Goal: Task Accomplishment & Management: Use online tool/utility

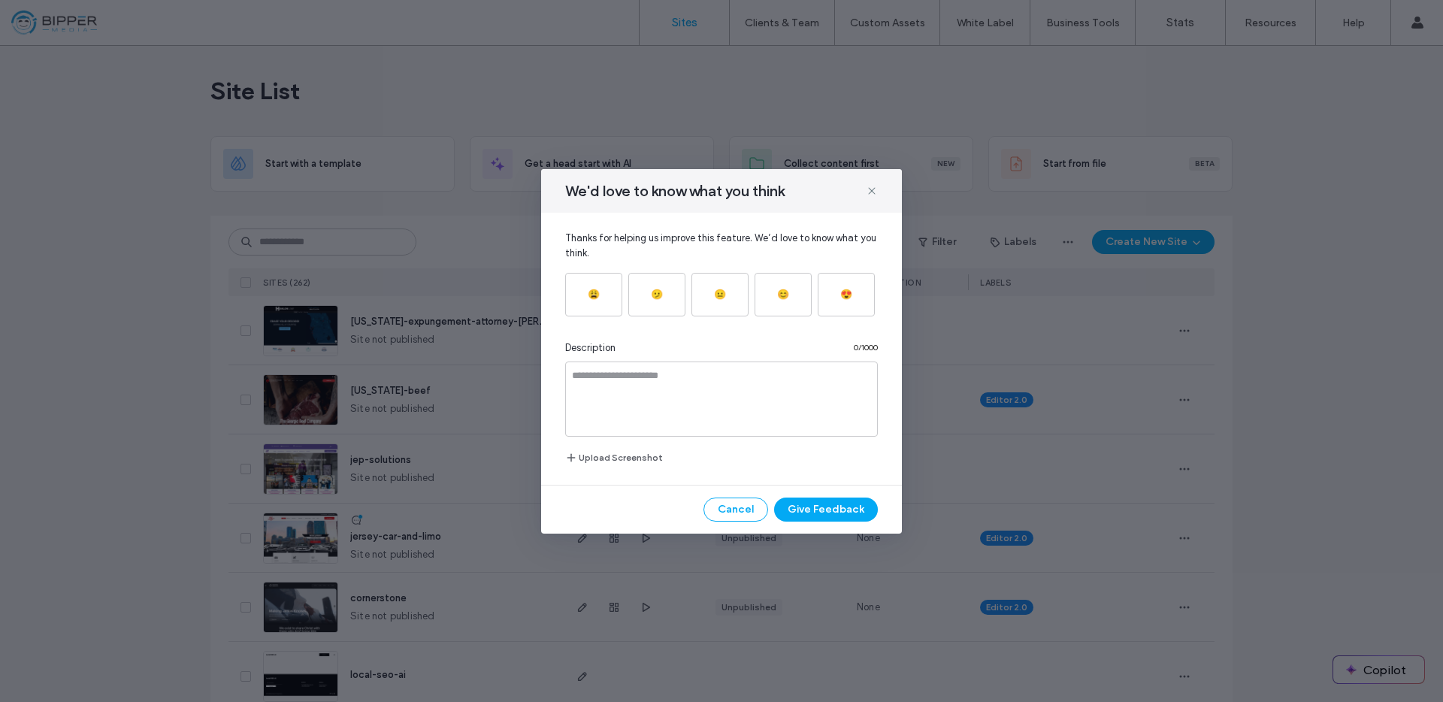
click at [464, 189] on div "We'd love to know what you think Thanks for helping us improve this feature. We…" at bounding box center [721, 351] width 1443 height 702
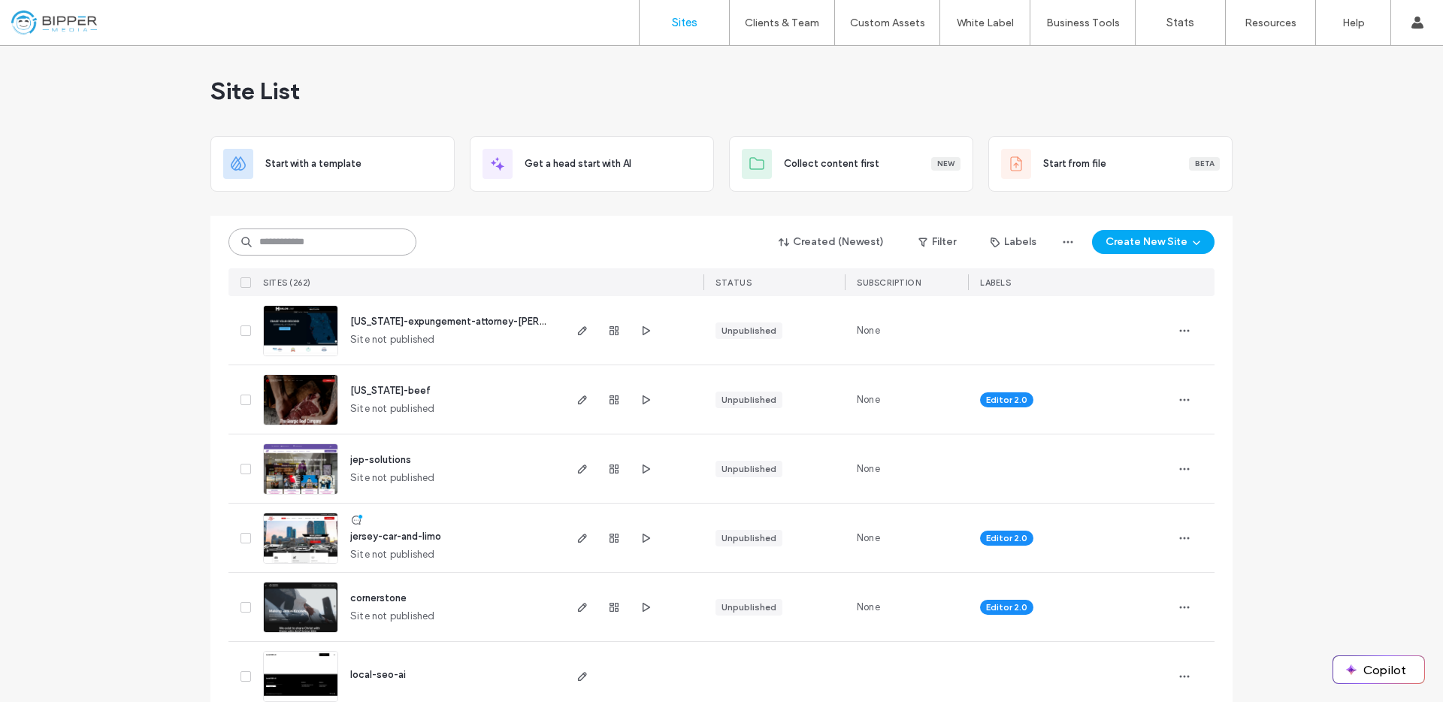
click at [363, 243] on input at bounding box center [322, 241] width 188 height 27
paste input "********"
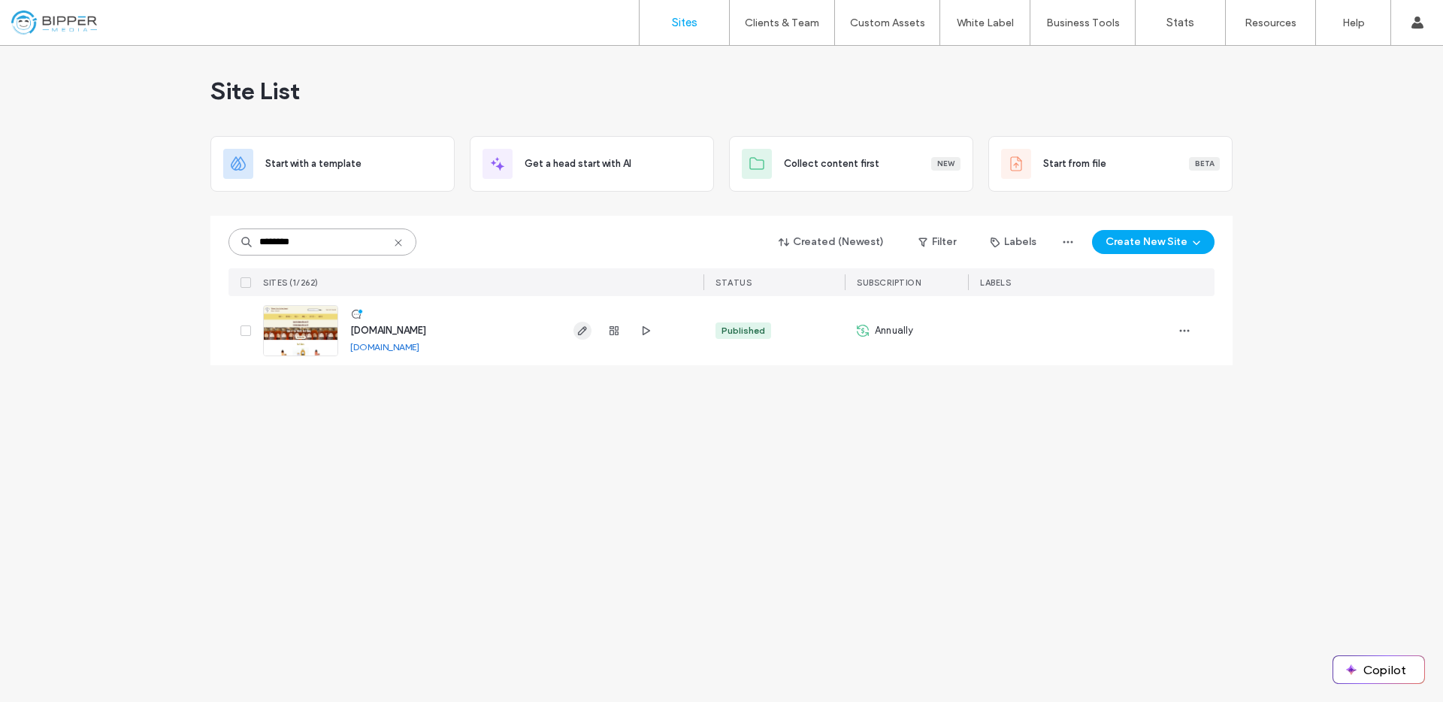
type input "********"
click at [586, 328] on icon "button" at bounding box center [582, 331] width 12 height 12
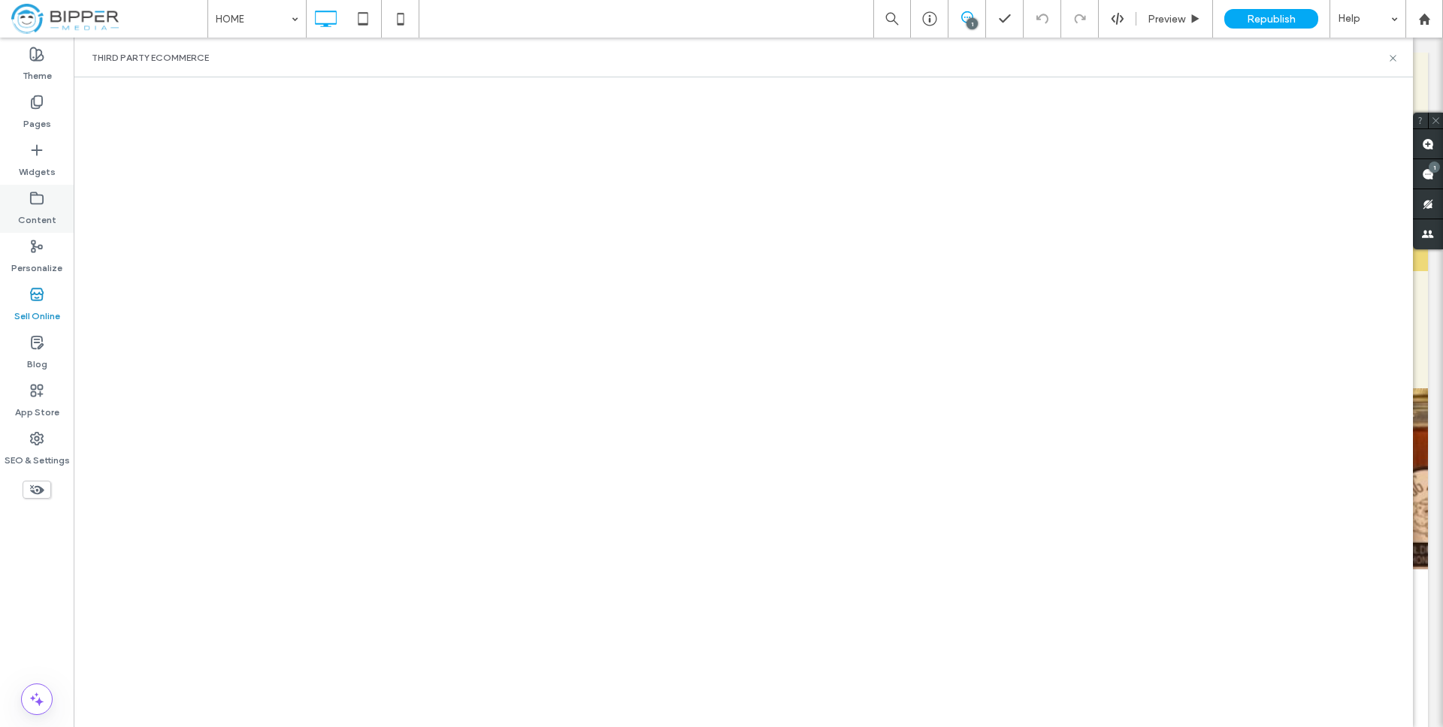
click at [31, 220] on label "Content" at bounding box center [37, 216] width 38 height 21
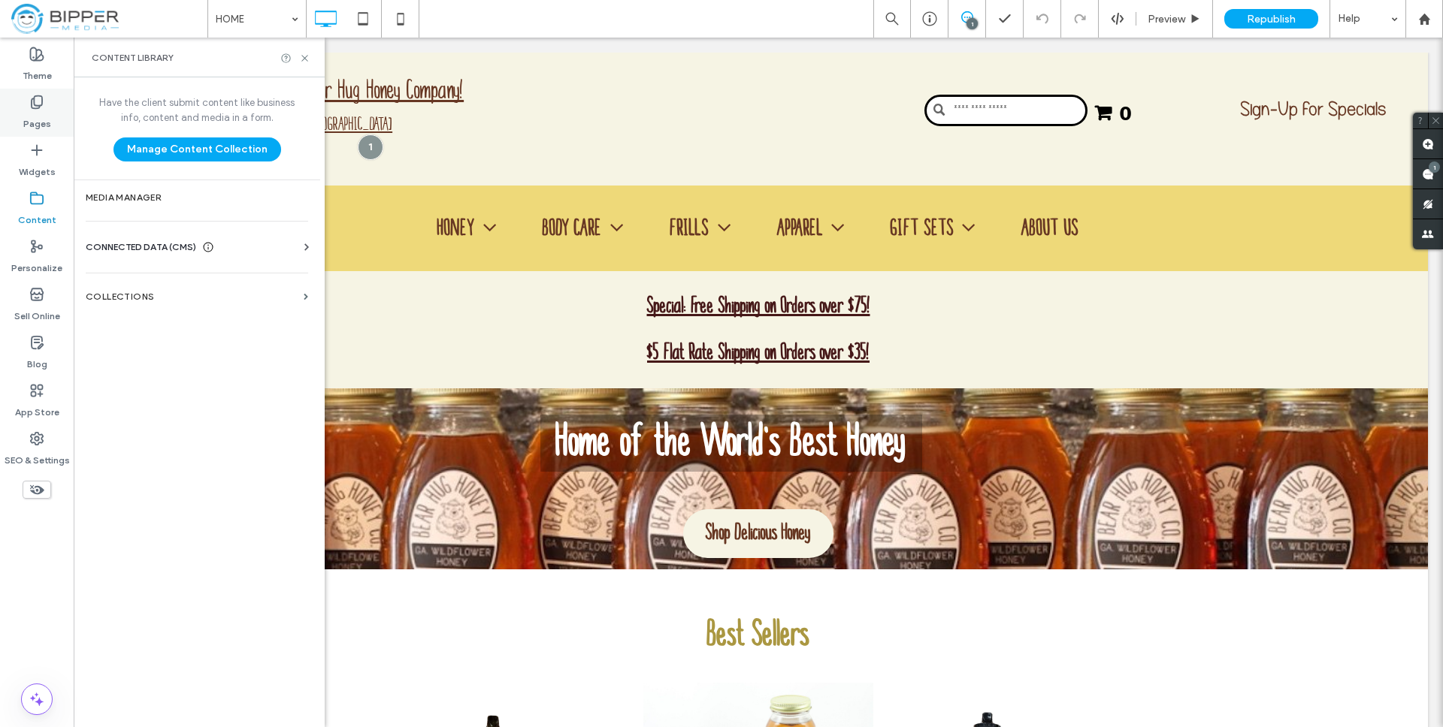
click at [33, 123] on label "Pages" at bounding box center [37, 120] width 28 height 21
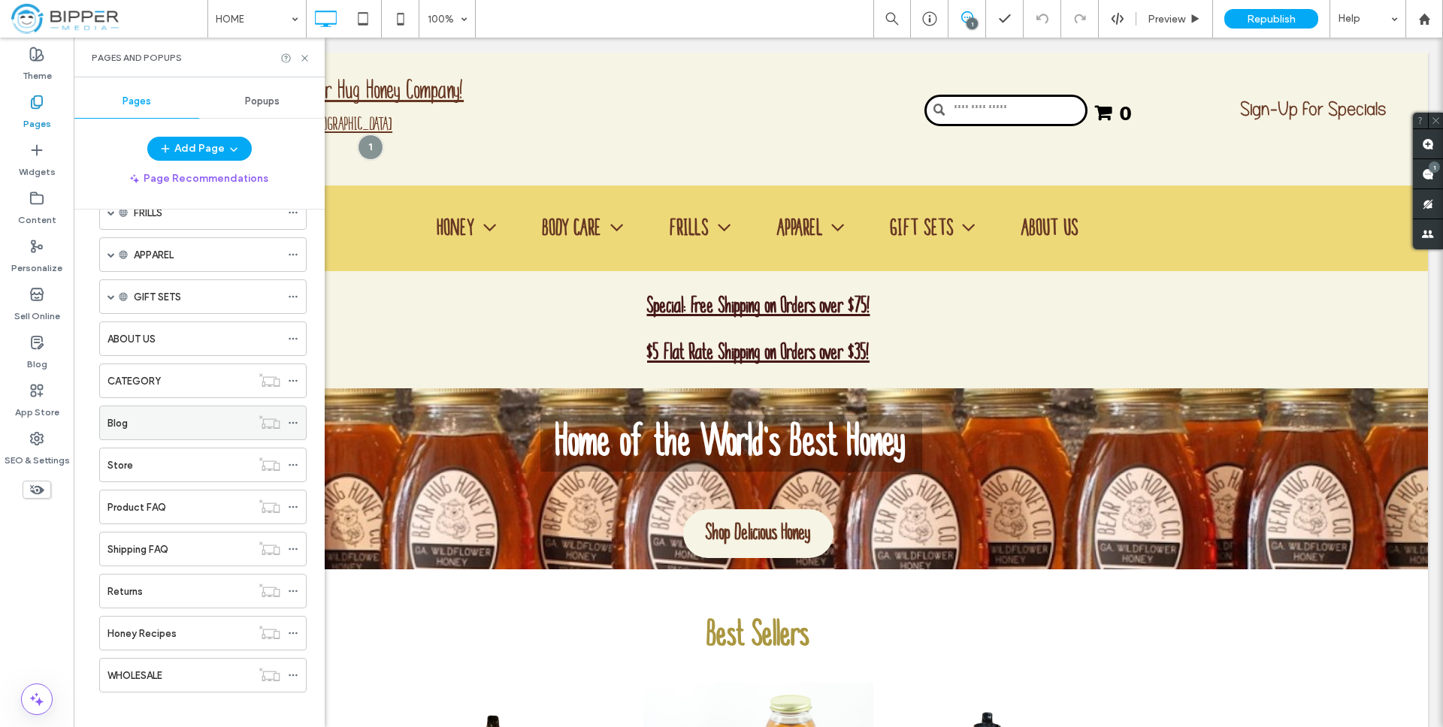
scroll to position [175, 0]
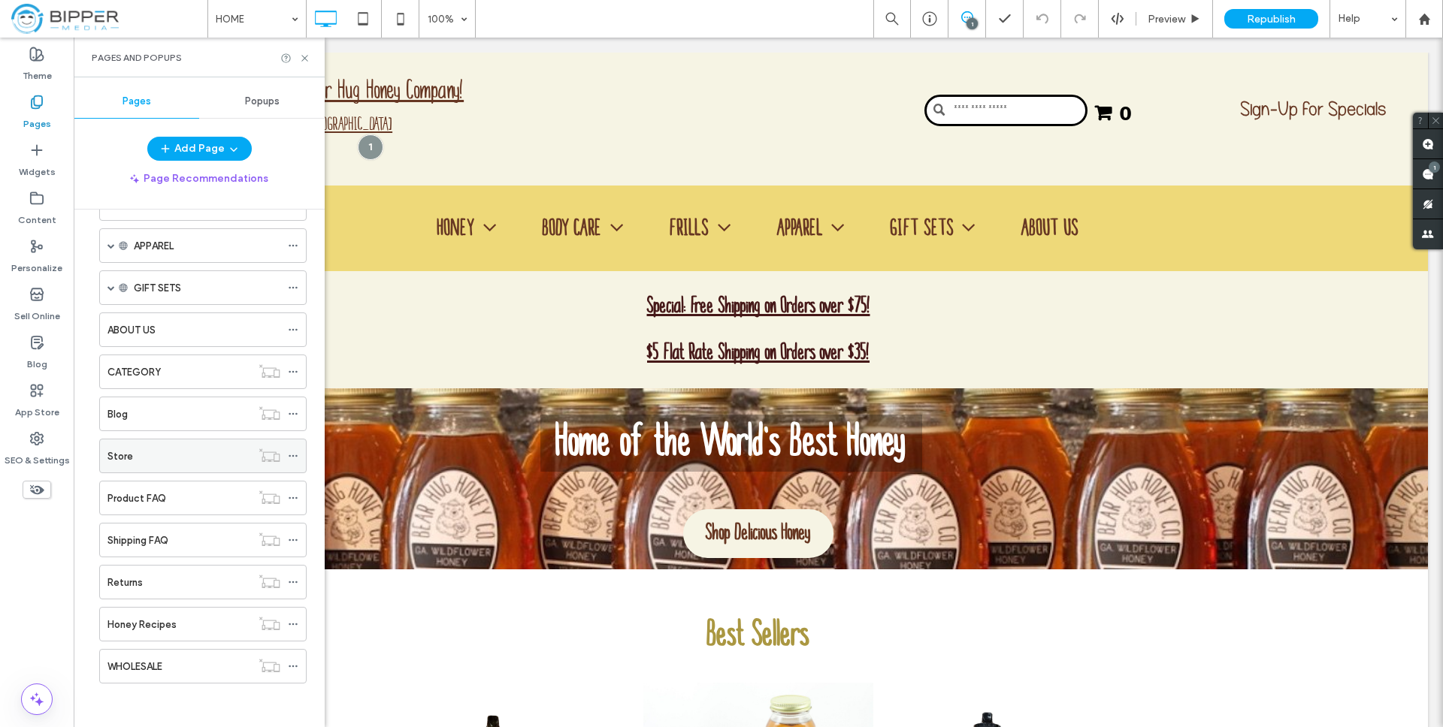
click at [165, 450] on div "Store" at bounding box center [179, 457] width 144 height 16
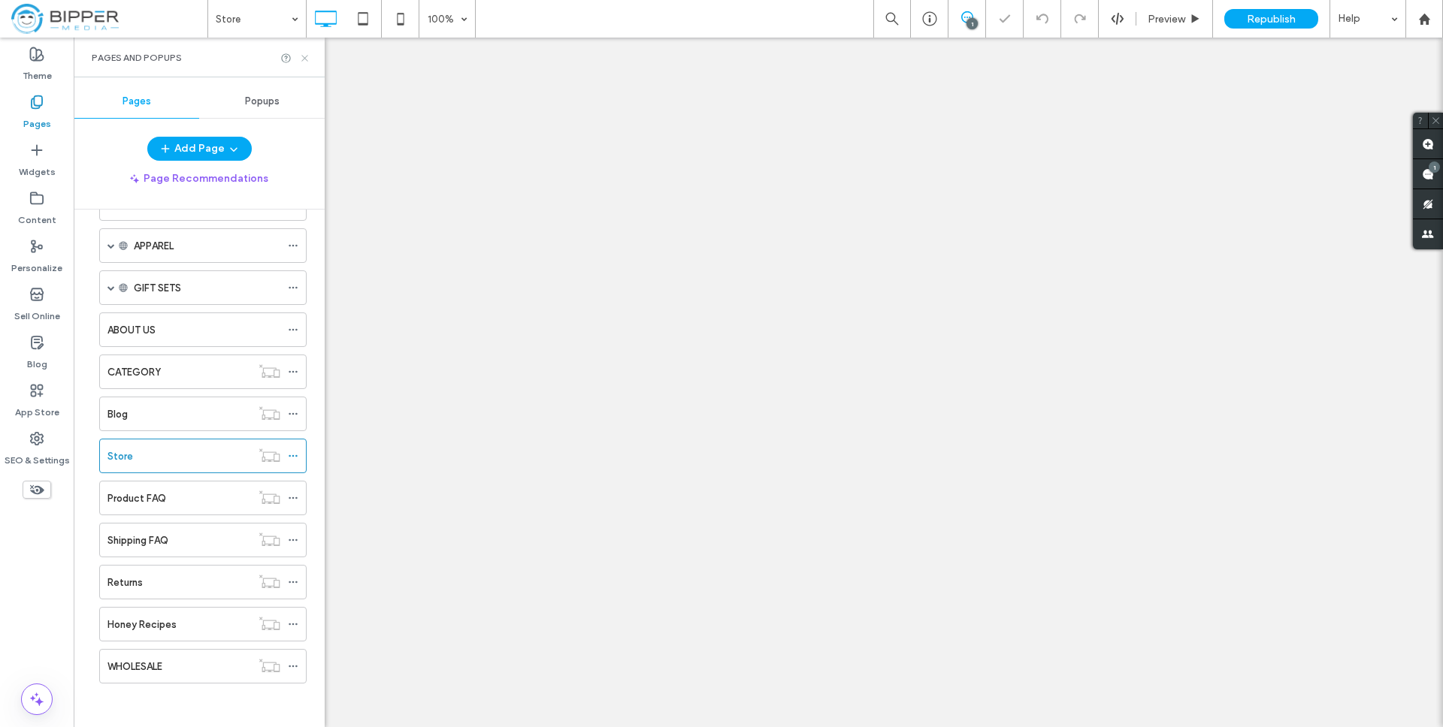
click at [304, 58] on icon at bounding box center [304, 58] width 11 height 11
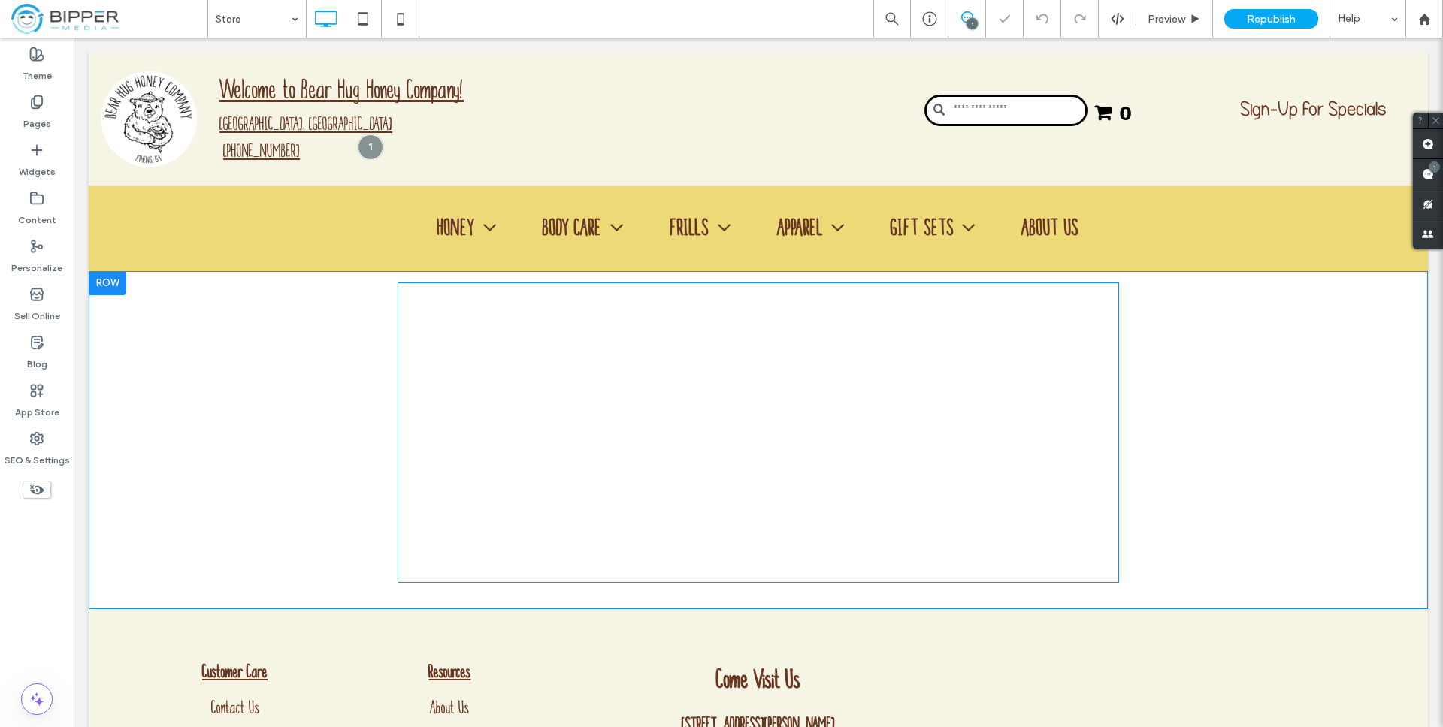
select select "*******"
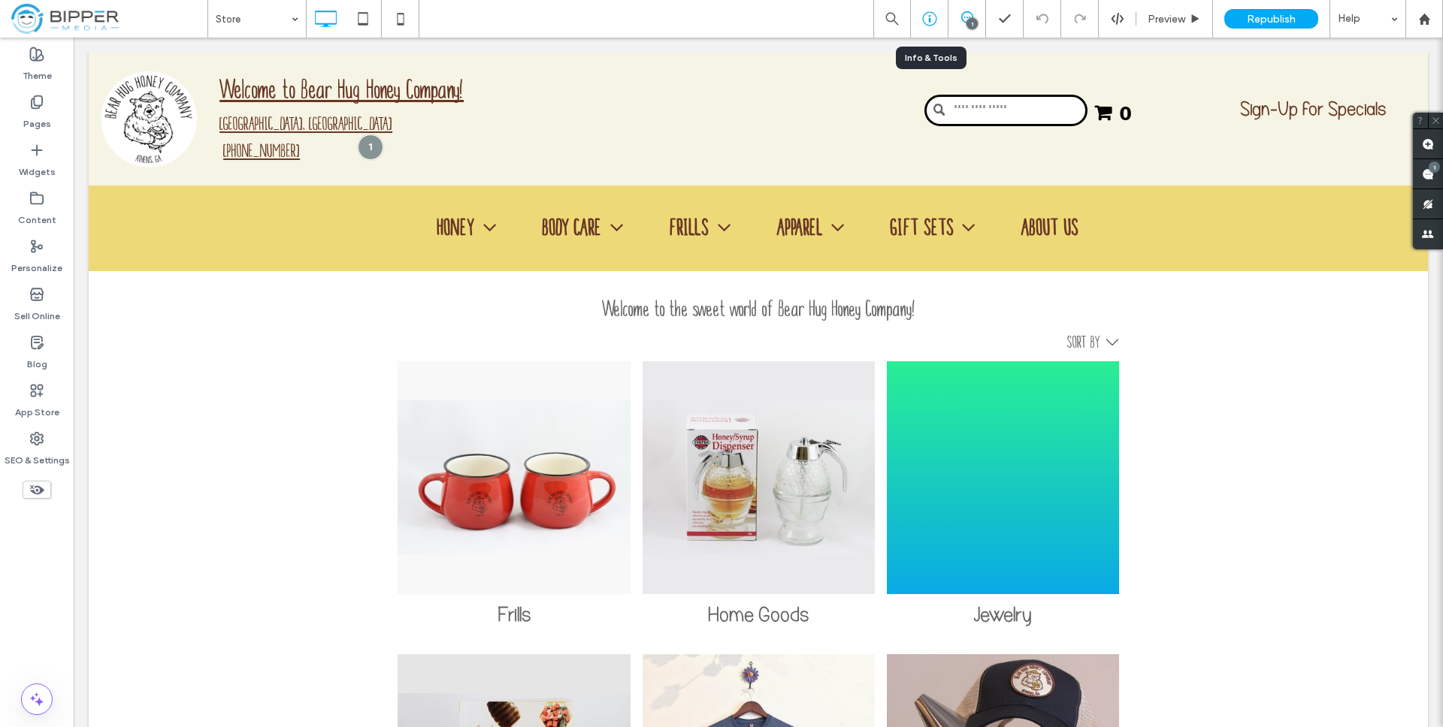
click at [941, 16] on div at bounding box center [929, 18] width 37 height 15
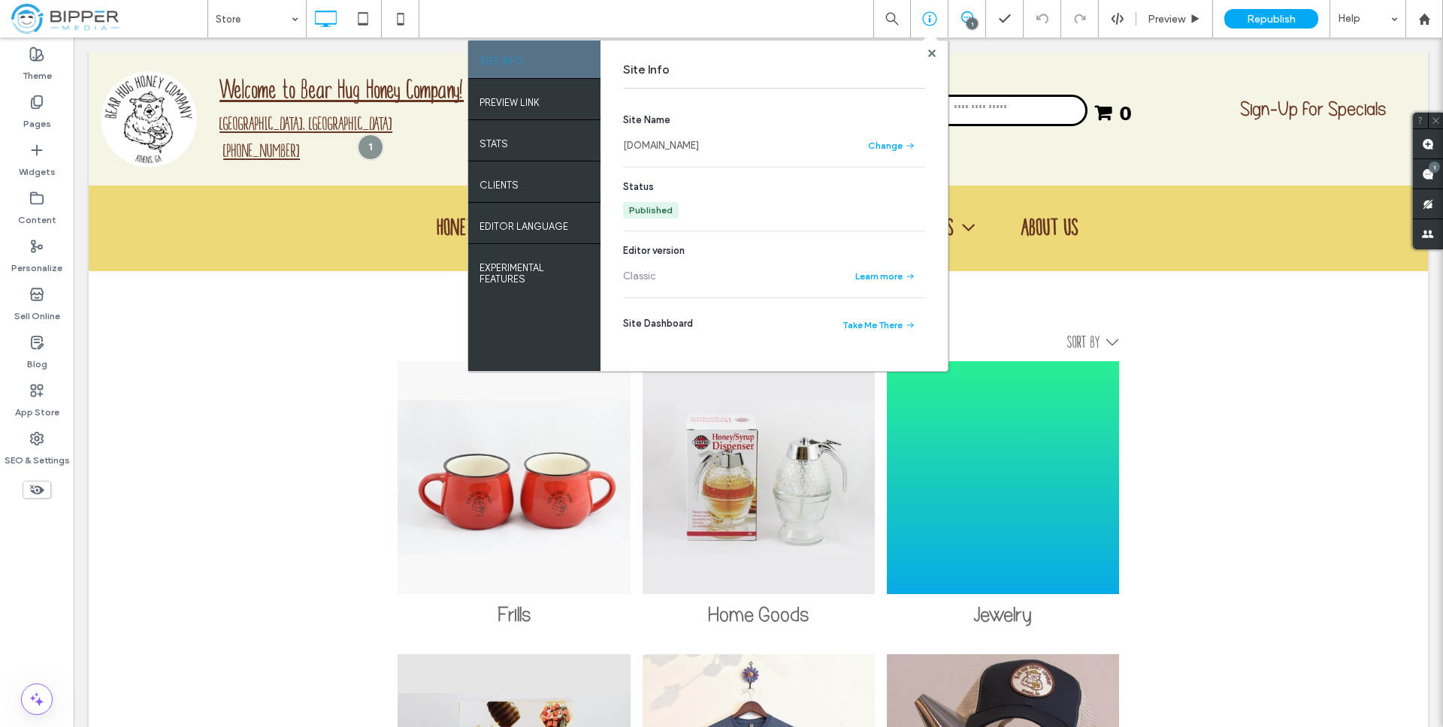
click at [683, 150] on link "[DOMAIN_NAME]" at bounding box center [661, 145] width 76 height 15
click at [38, 302] on label "Sell Online" at bounding box center [37, 312] width 46 height 21
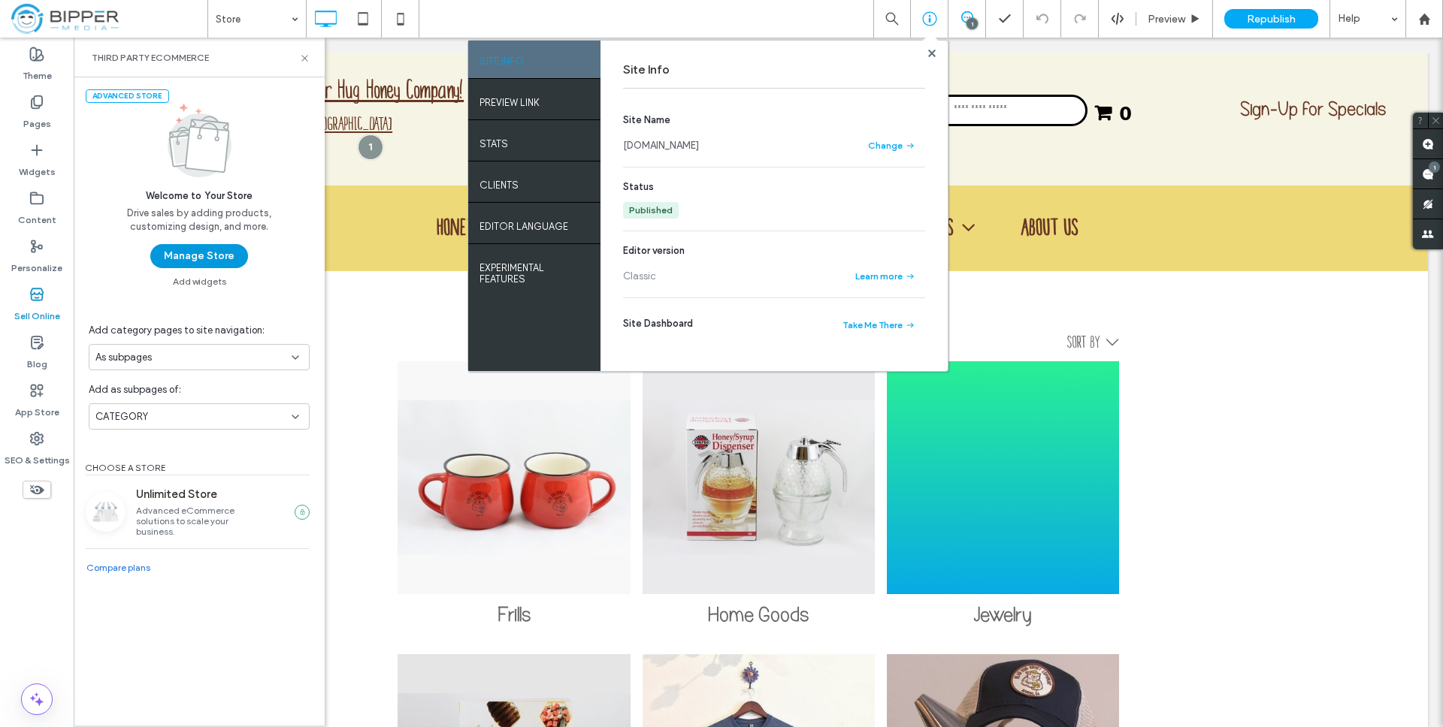
click at [179, 258] on button "Manage Store" at bounding box center [199, 256] width 98 height 24
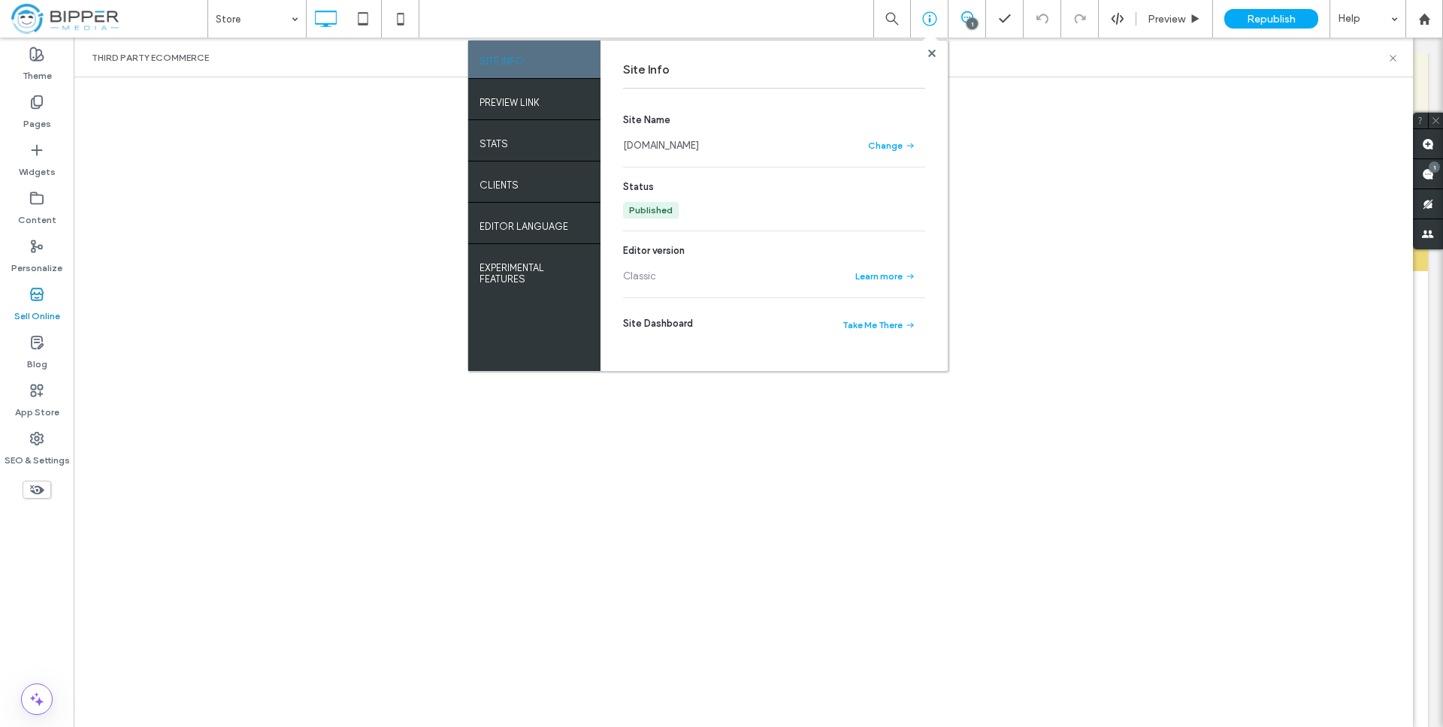
click at [932, 50] on use at bounding box center [931, 53] width 8 height 8
